Goal: Navigation & Orientation: Find specific page/section

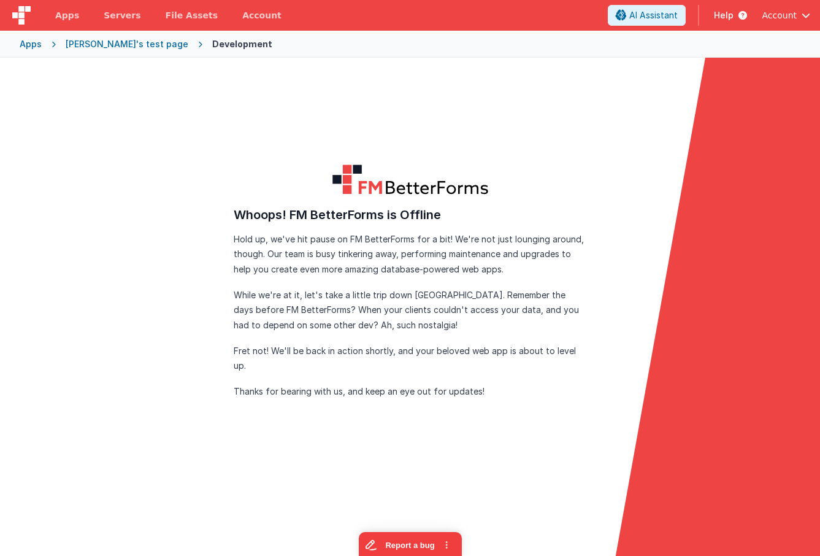
click at [320, 90] on form "FM BetterForms is Offline FM BetterForms is currently down for maintenance and …" at bounding box center [410, 336] width 820 height 556
